Goal: Check status: Check status

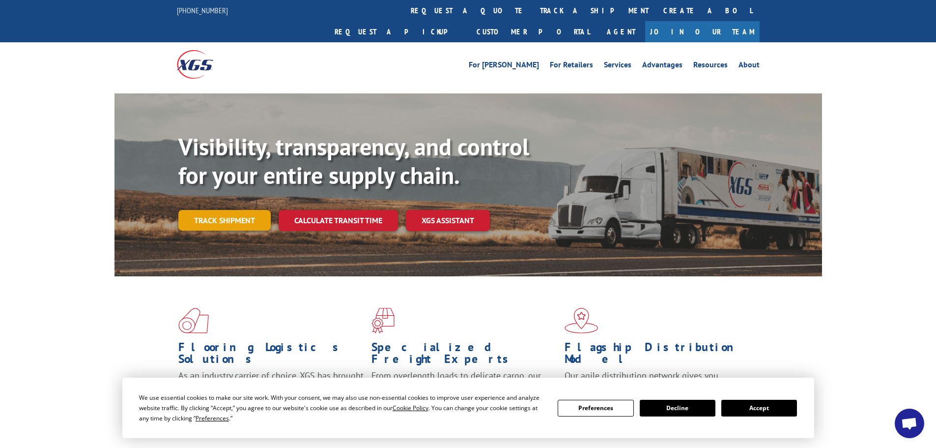
click at [235, 210] on link "Track shipment" at bounding box center [224, 220] width 92 height 21
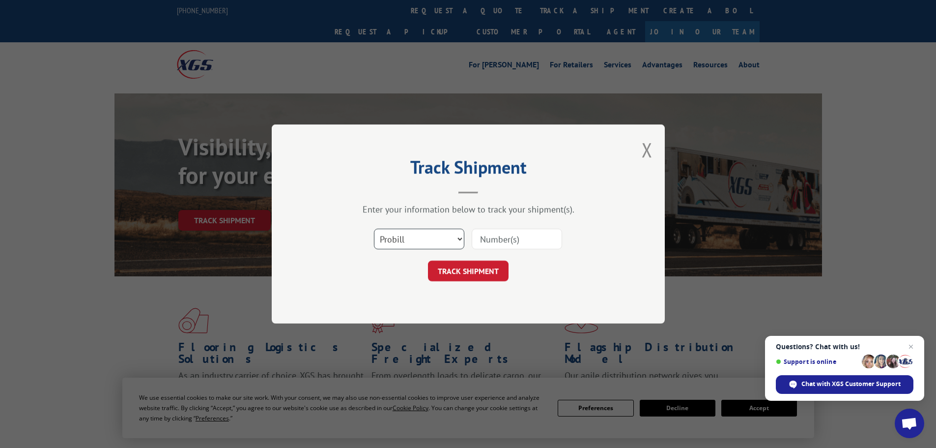
click at [433, 236] on select "Select category... Probill BOL PO" at bounding box center [419, 239] width 90 height 21
select select "bol"
click at [374, 229] on select "Select category... Probill BOL PO" at bounding box center [419, 239] width 90 height 21
click at [521, 245] on input at bounding box center [517, 239] width 90 height 21
type input "17523541"
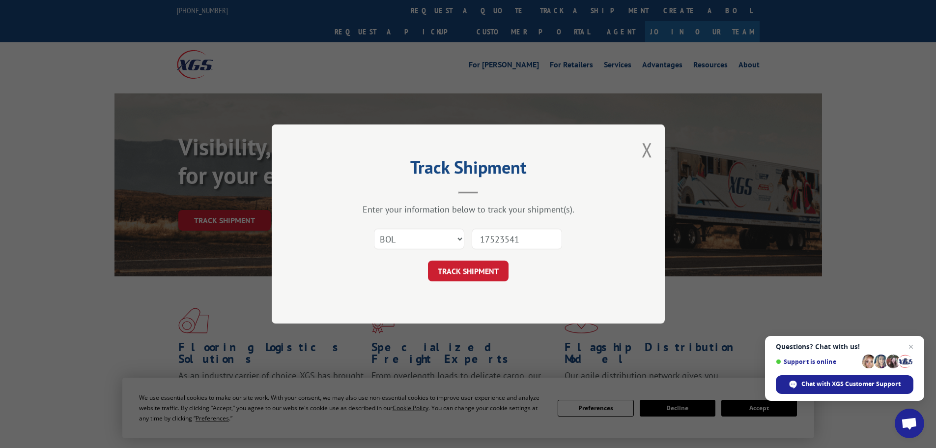
click at [428, 260] on button "TRACK SHIPMENT" at bounding box center [468, 270] width 81 height 21
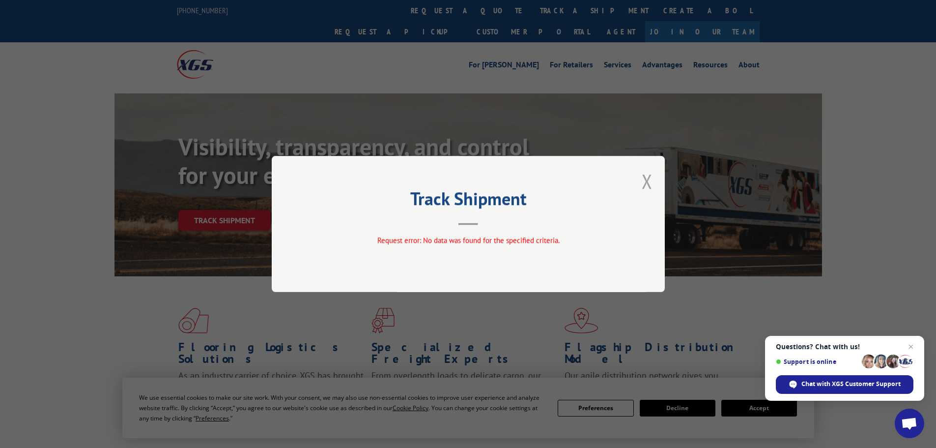
click at [647, 185] on button "Close modal" at bounding box center [647, 181] width 11 height 26
